Goal: Find specific page/section: Find specific page/section

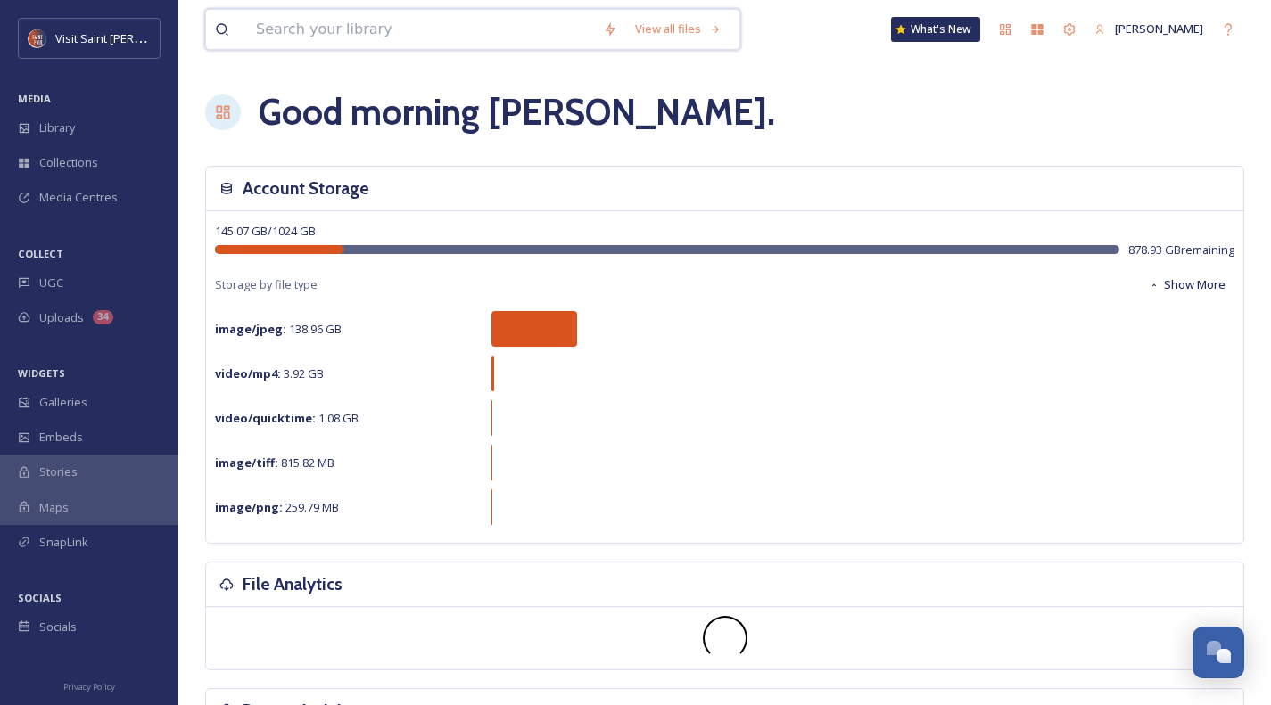
click at [366, 31] on input at bounding box center [420, 29] width 347 height 39
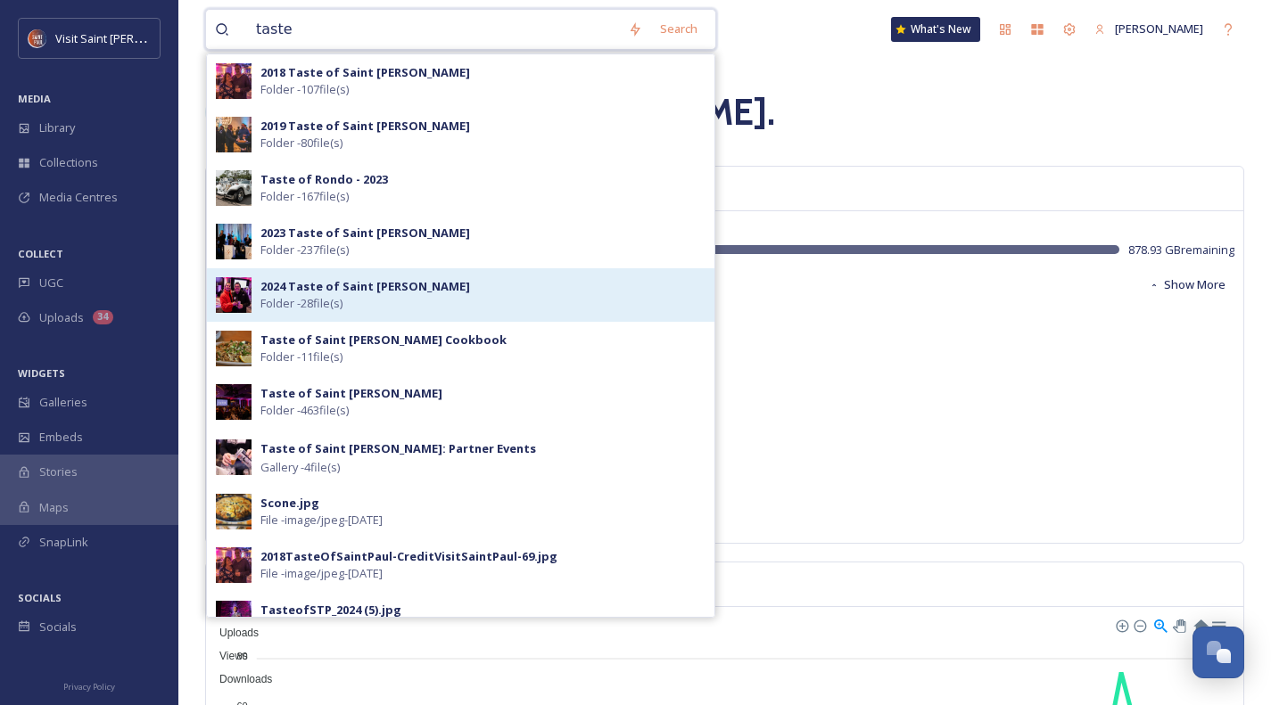
type input "taste"
click at [319, 287] on strong "2024 Taste of Saint [PERSON_NAME]" at bounding box center [365, 286] width 210 height 16
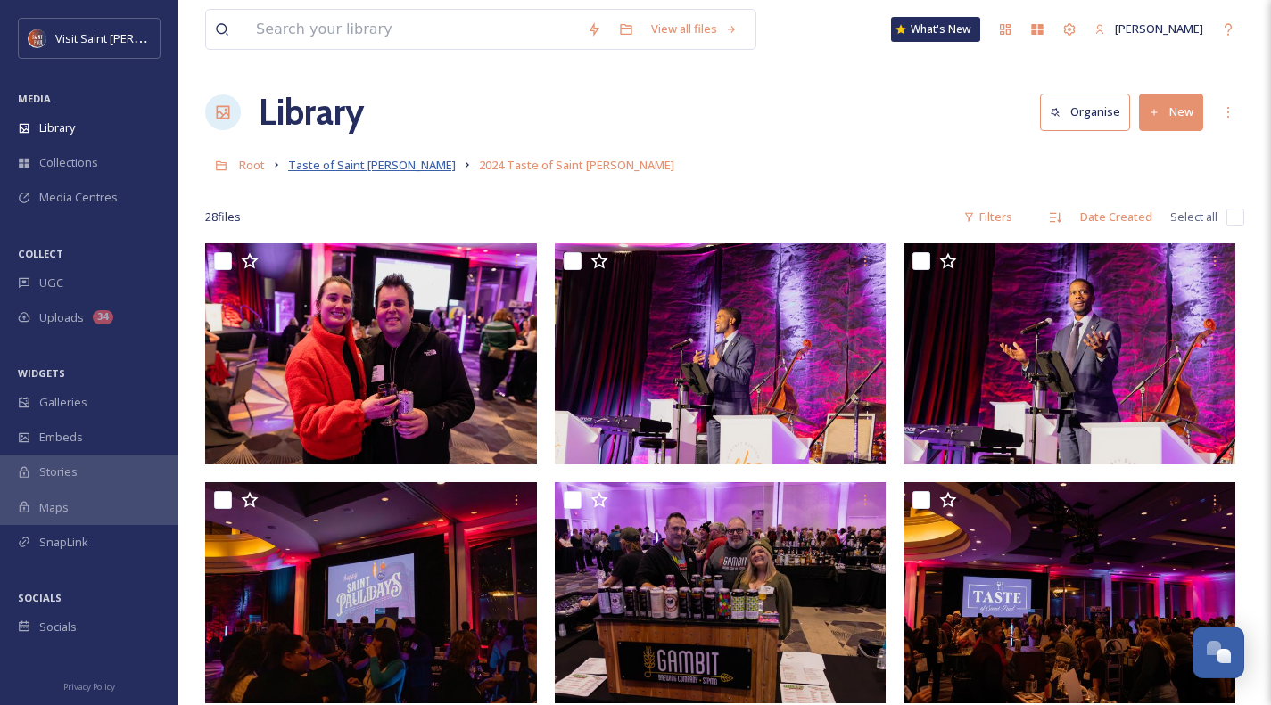
click at [331, 165] on span "Taste of Saint [PERSON_NAME]" at bounding box center [372, 165] width 168 height 16
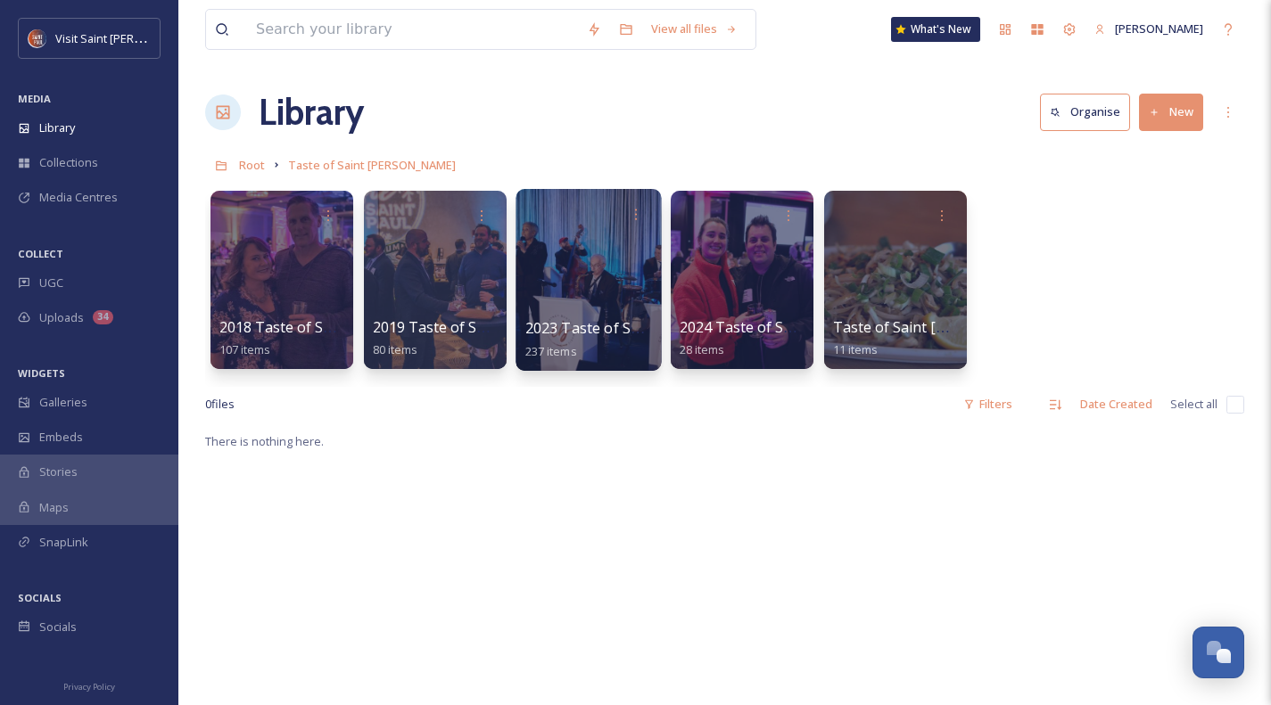
click at [586, 270] on div at bounding box center [587, 280] width 145 height 182
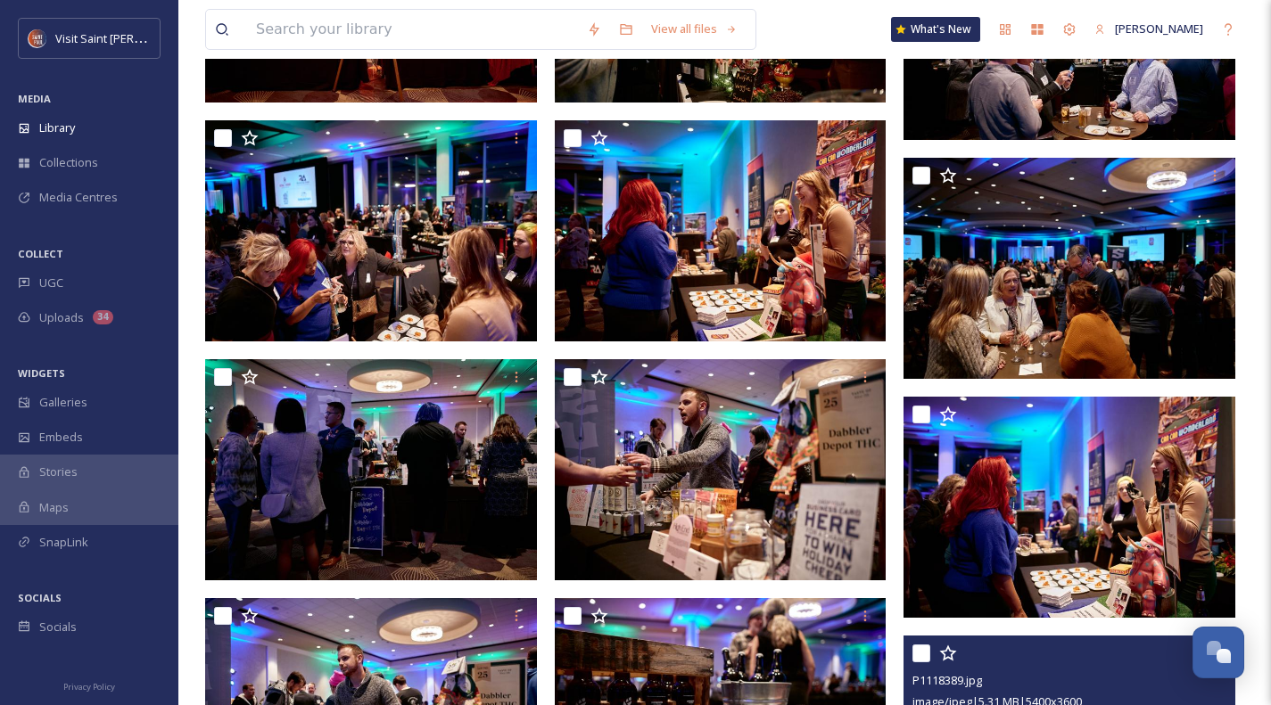
scroll to position [3708, 0]
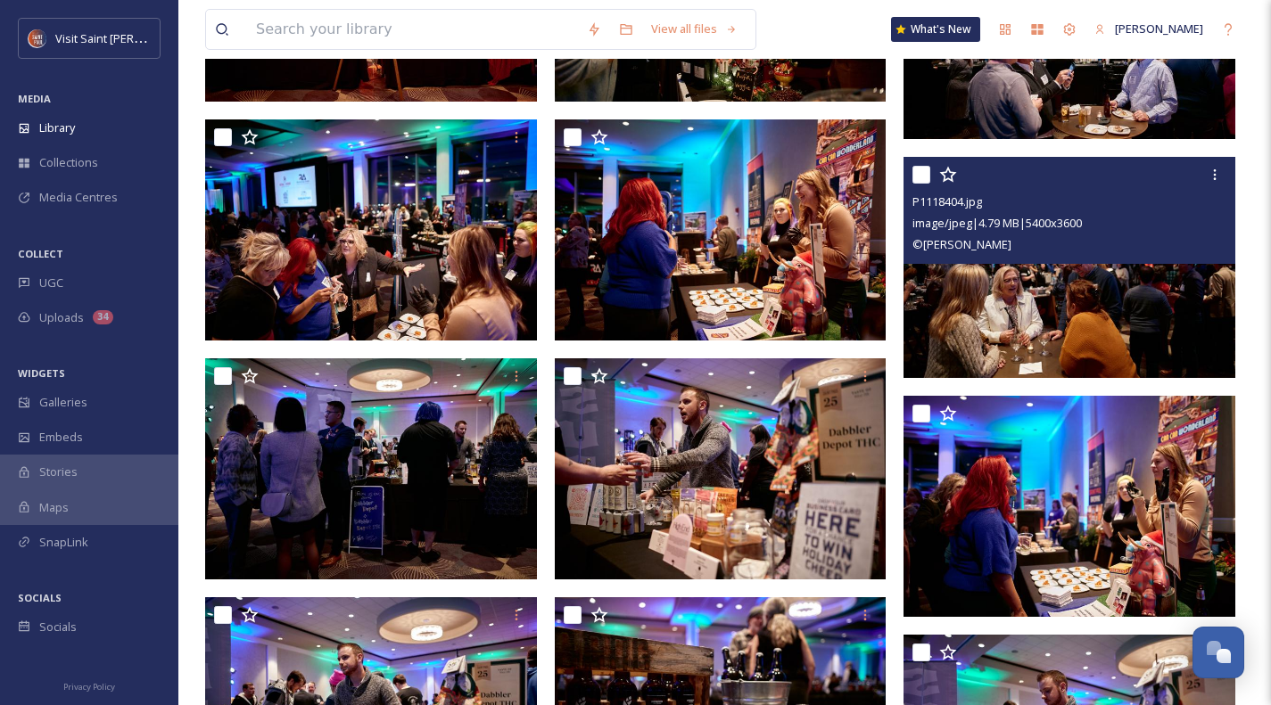
click at [1015, 299] on img at bounding box center [1069, 267] width 332 height 221
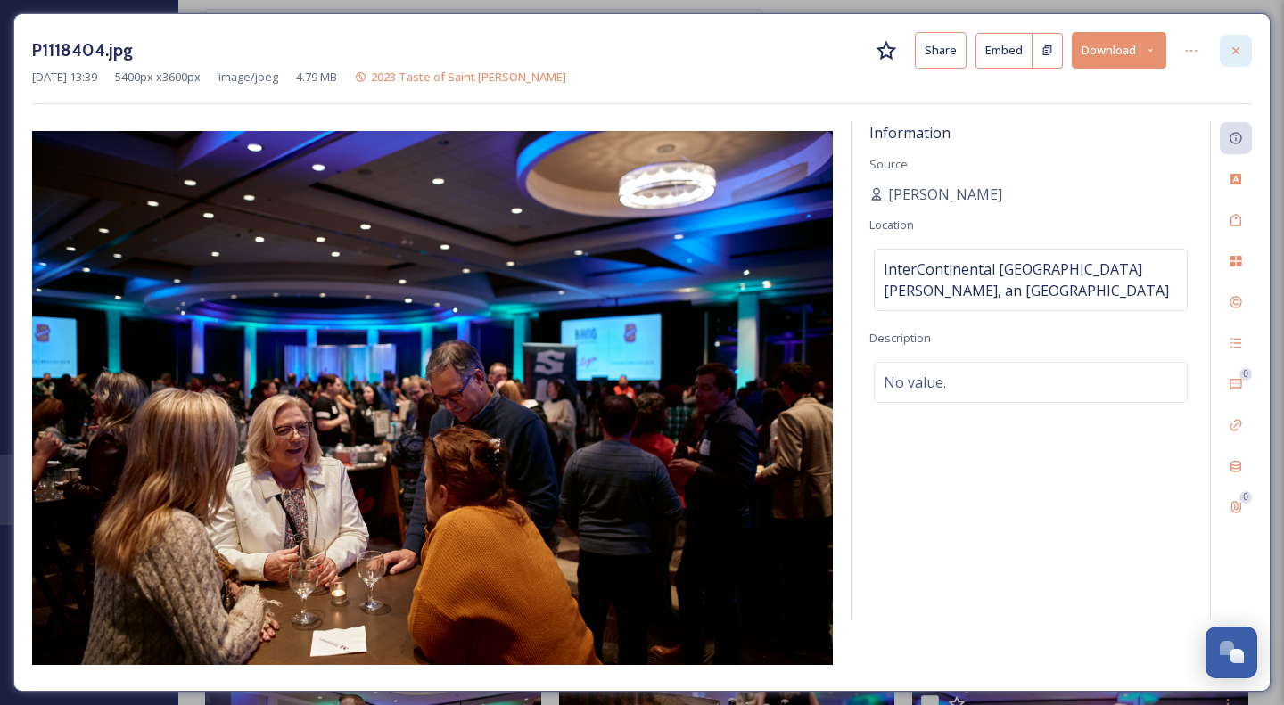
click at [1234, 54] on icon at bounding box center [1236, 51] width 14 height 14
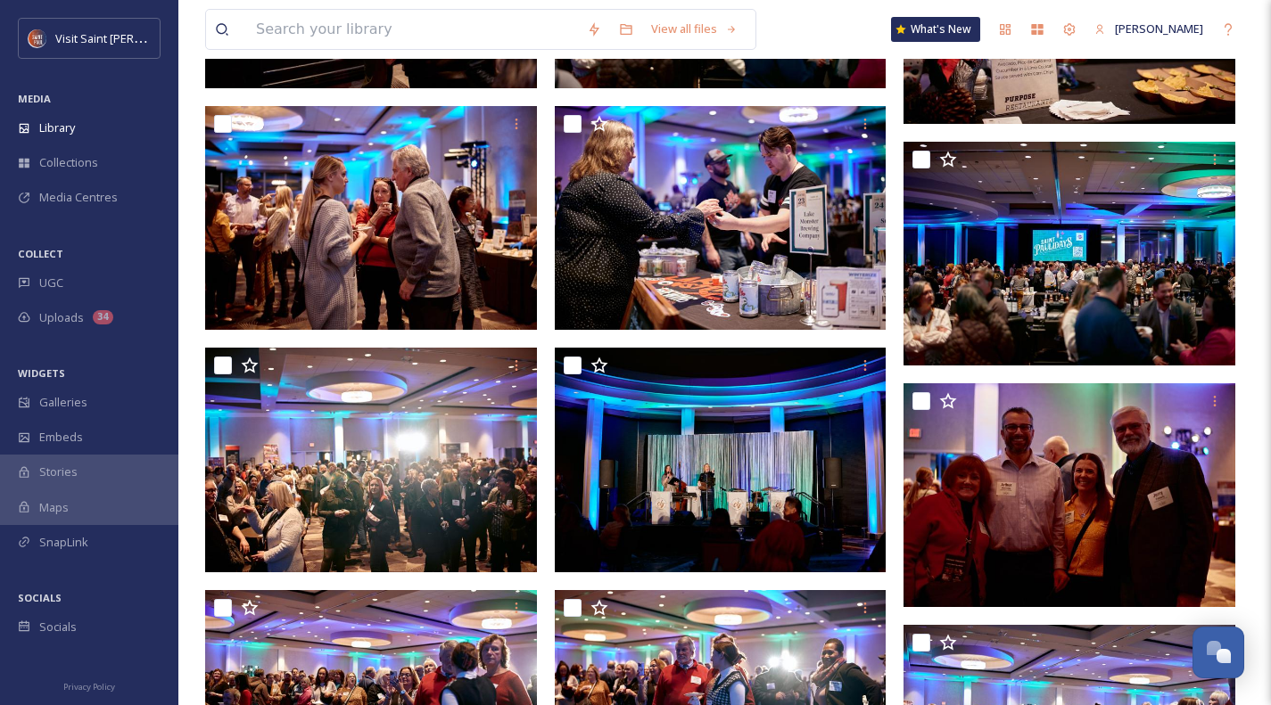
scroll to position [5950, 0]
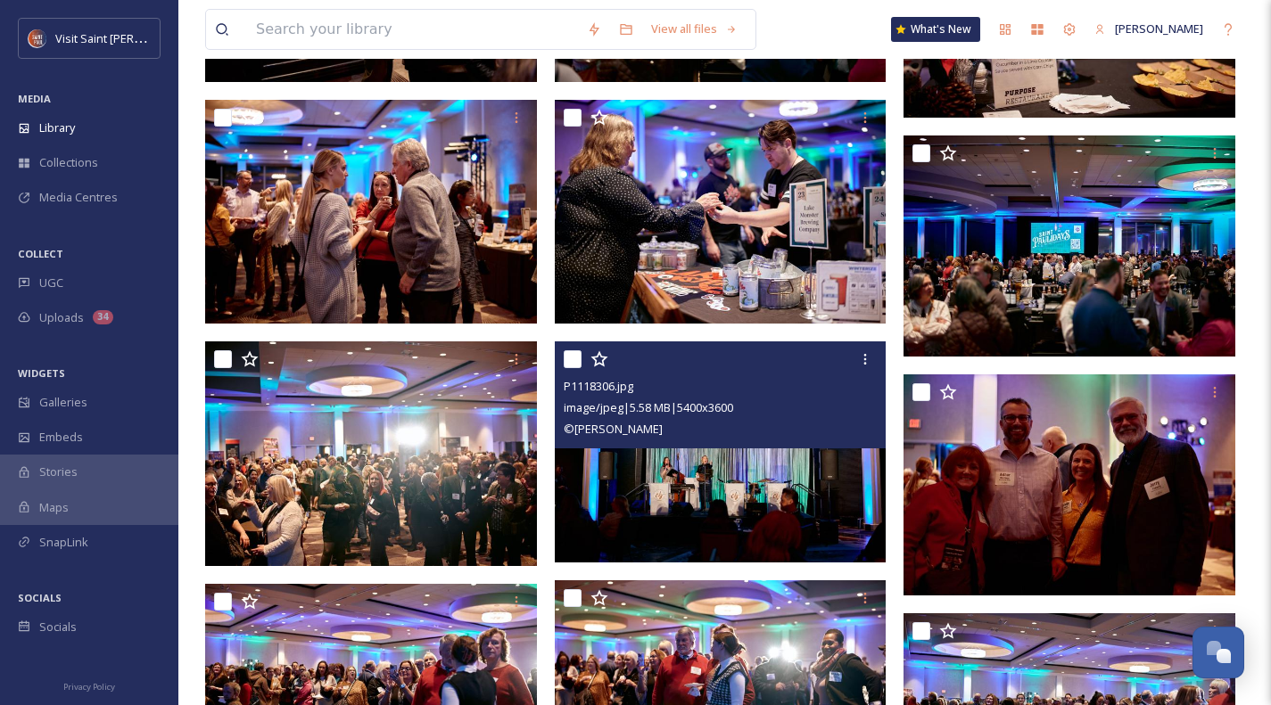
click at [703, 503] on img at bounding box center [721, 451] width 332 height 221
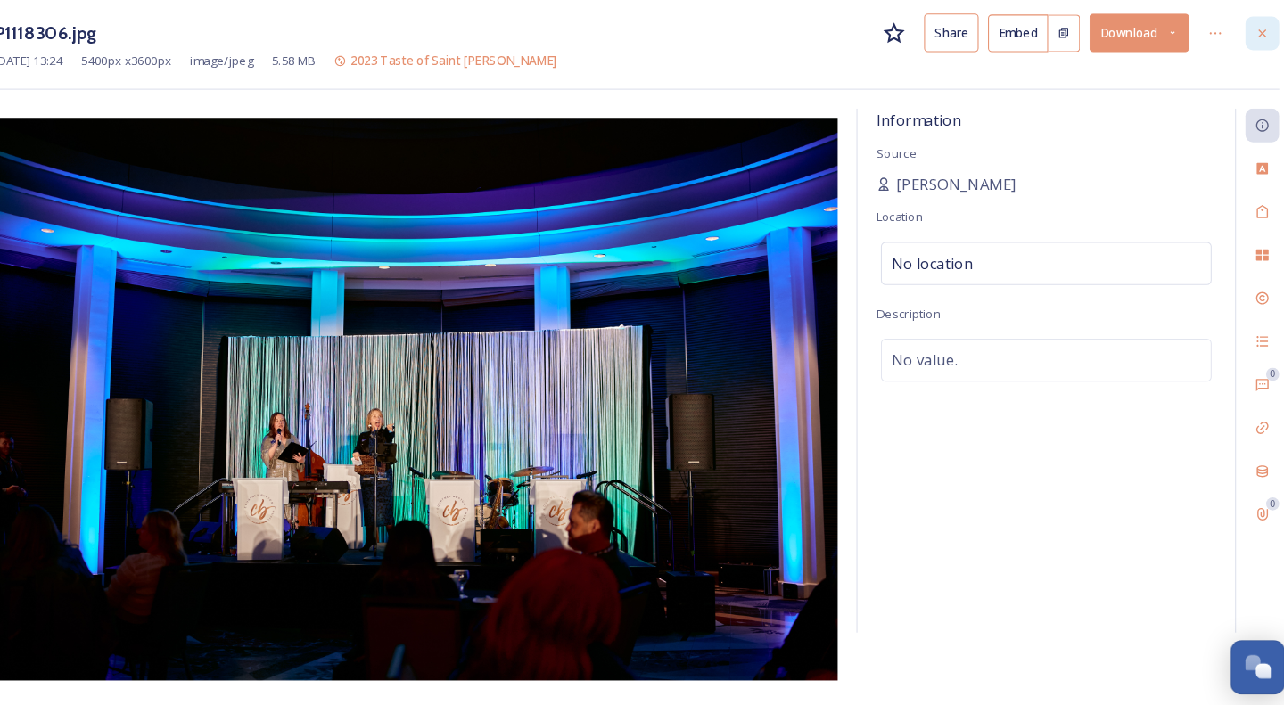
click at [1227, 57] on div at bounding box center [1236, 51] width 32 height 32
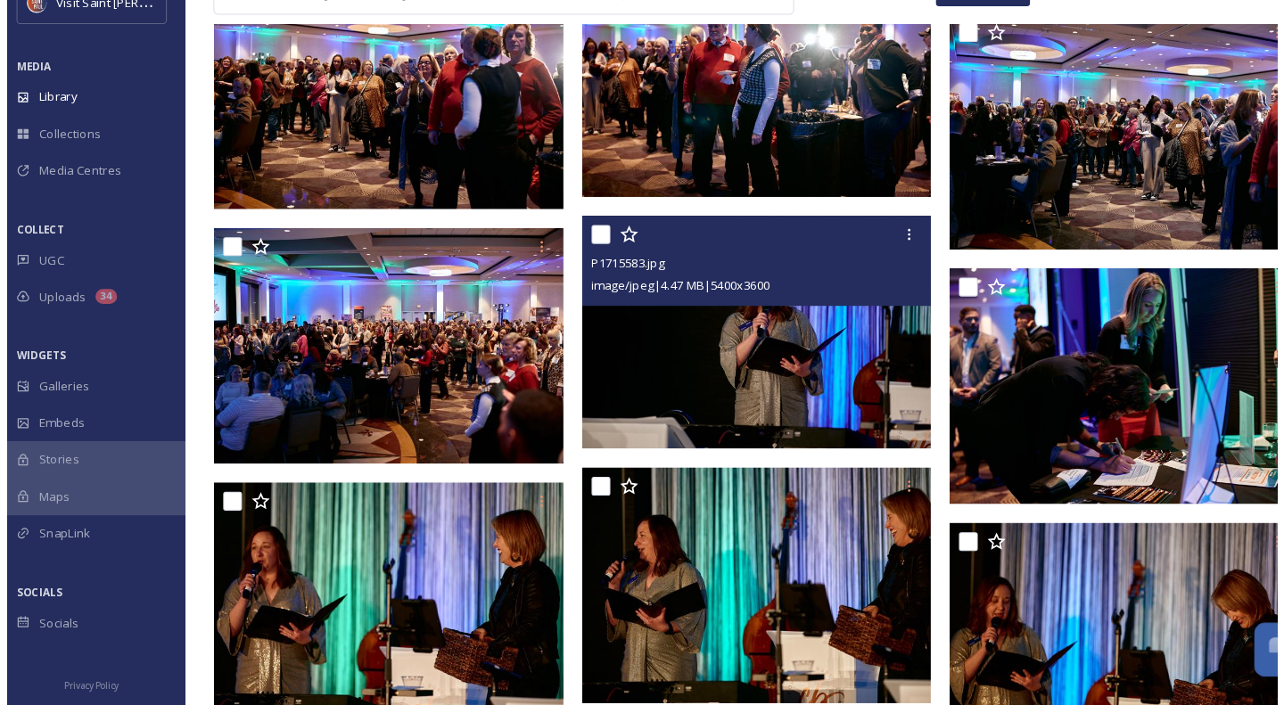
scroll to position [6526, 0]
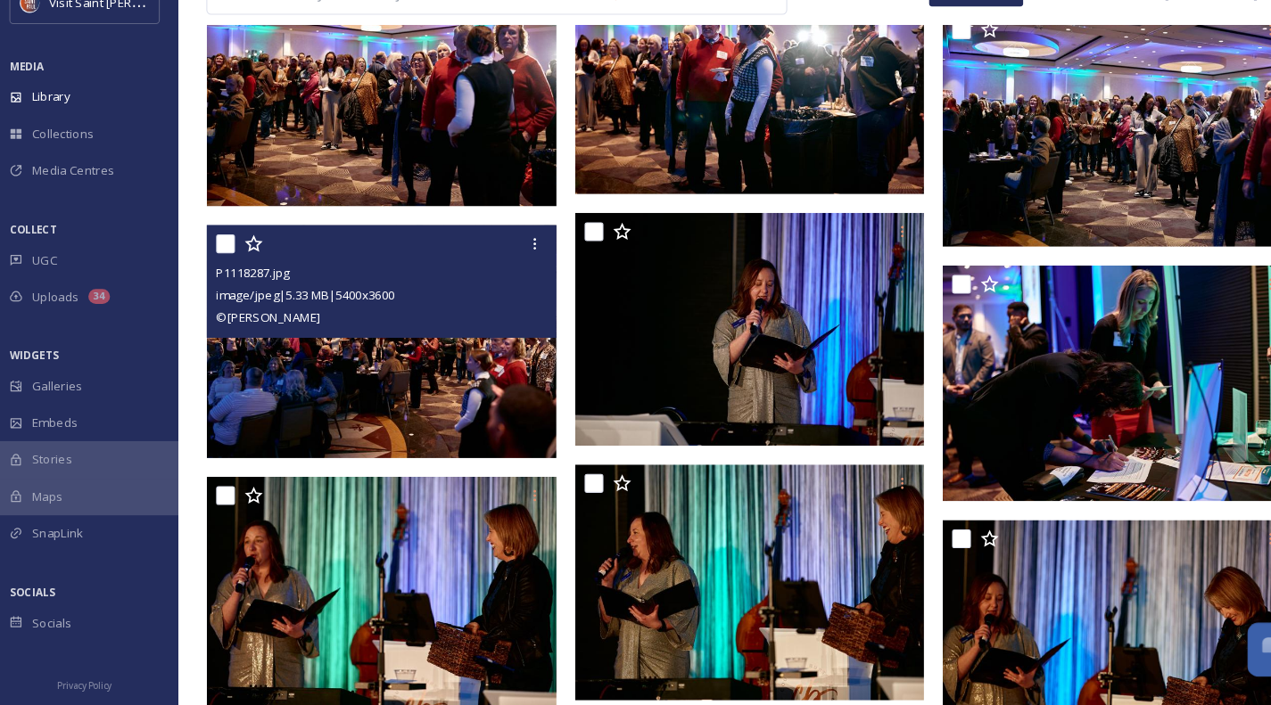
click at [365, 394] on img at bounding box center [371, 360] width 332 height 221
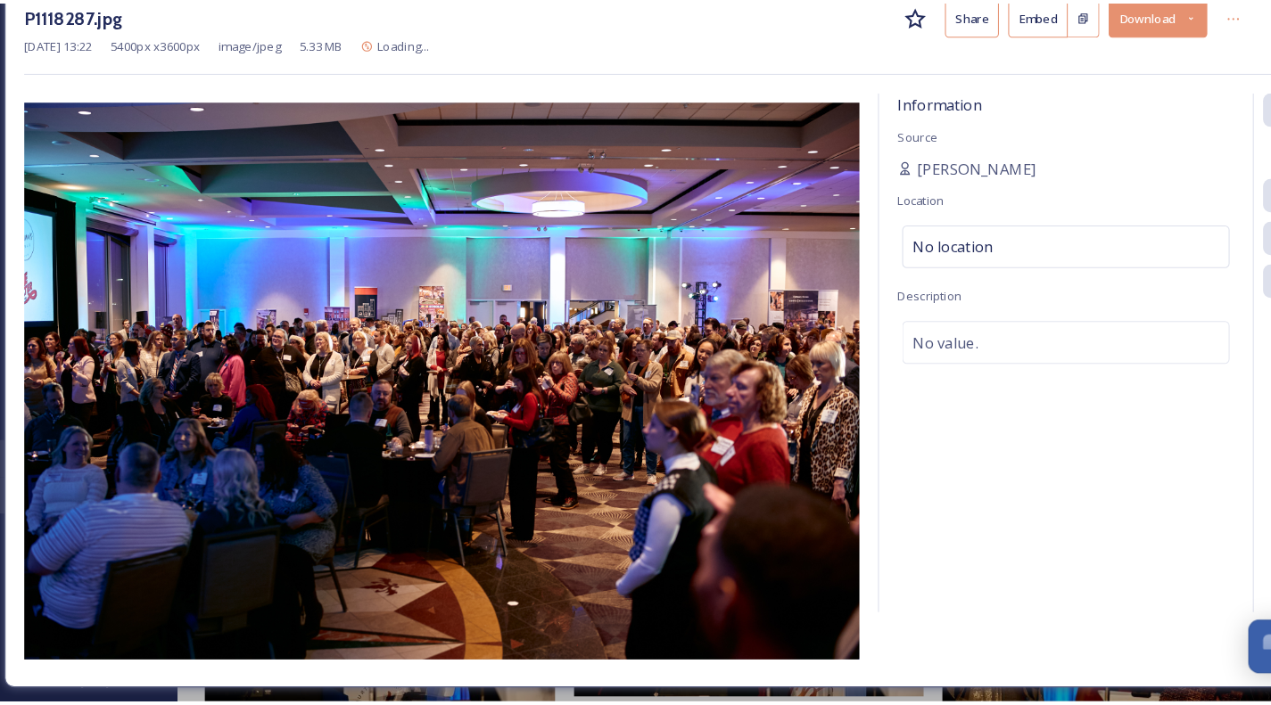
scroll to position [6526, 0]
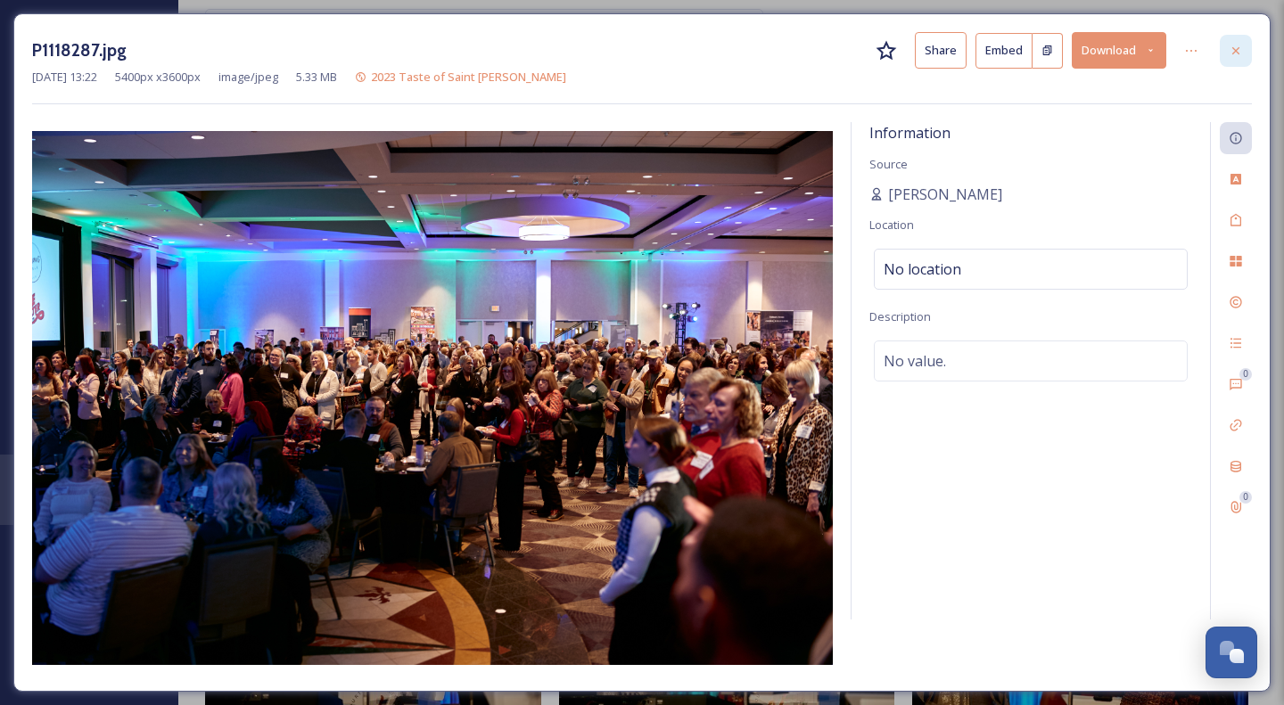
click at [1236, 50] on icon at bounding box center [1235, 49] width 7 height 7
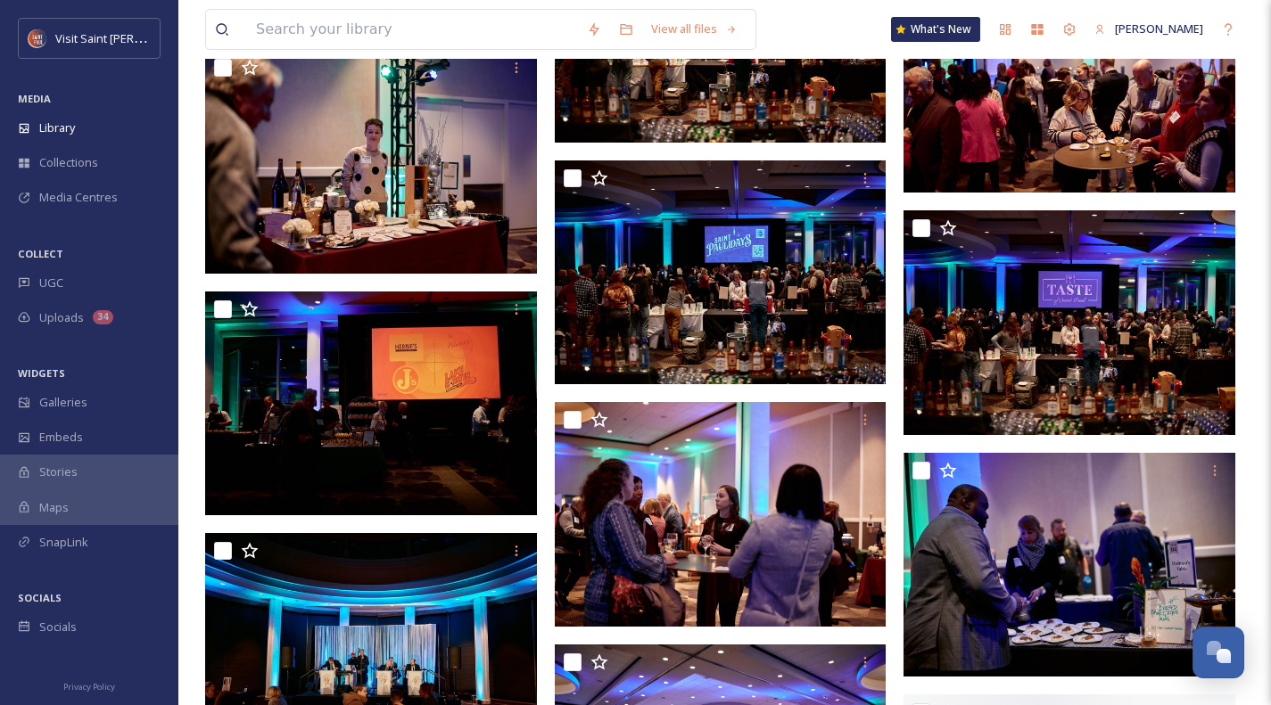
scroll to position [17604, 0]
